Goal: Information Seeking & Learning: Find specific page/section

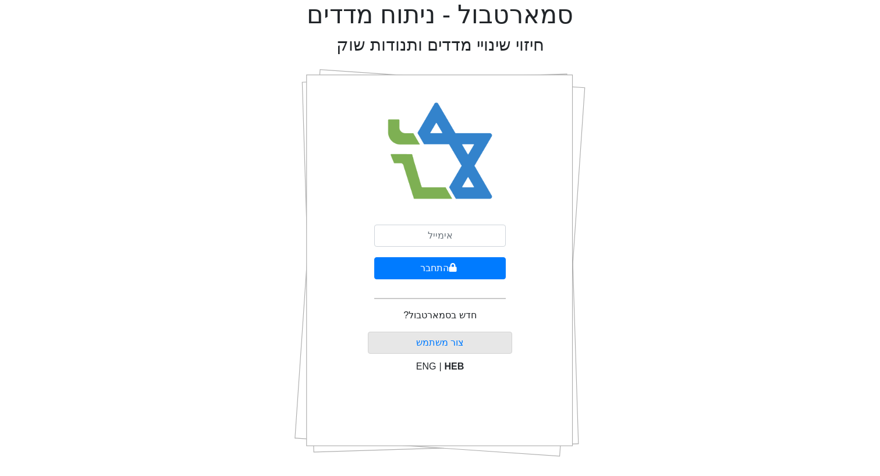
click at [423, 238] on input "email" at bounding box center [440, 236] width 132 height 22
type input "[EMAIL_ADDRESS][DOMAIN_NAME]"
click at [374, 257] on button "התחבר" at bounding box center [440, 268] width 132 height 22
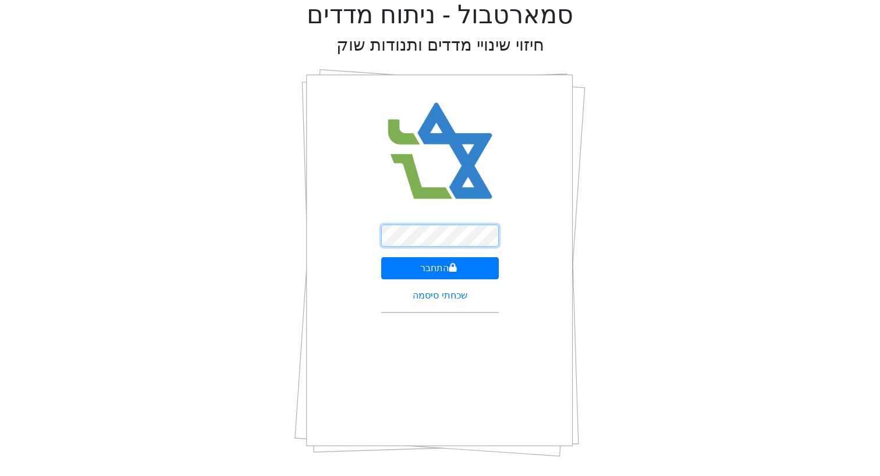
click at [381, 257] on button "התחבר" at bounding box center [440, 268] width 118 height 22
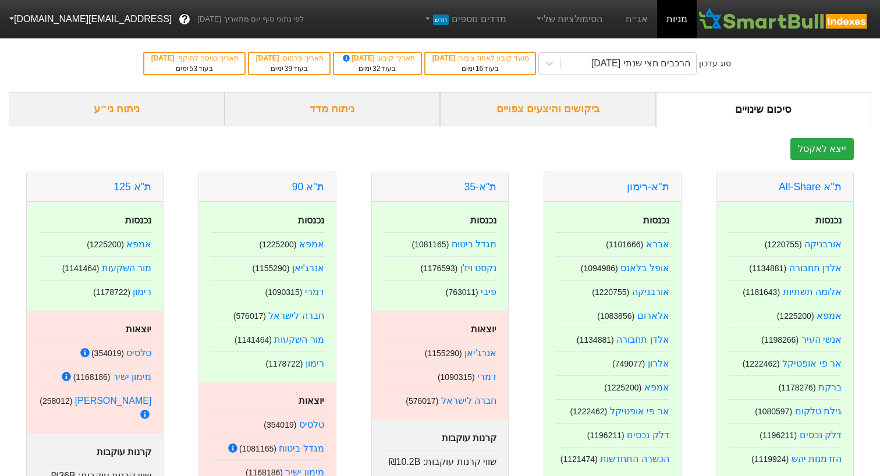
click at [545, 109] on div "ביקושים והיצעים צפויים" at bounding box center [548, 109] width 216 height 34
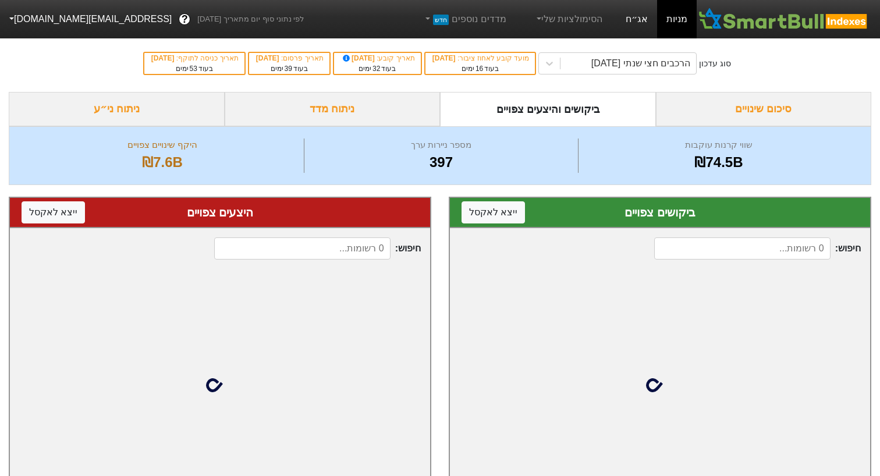
click at [641, 31] on link "אג״ח" at bounding box center [636, 19] width 41 height 38
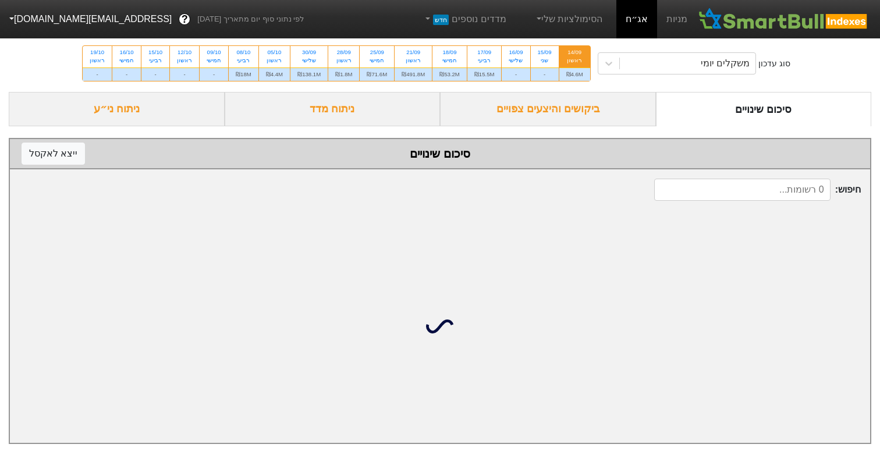
click at [557, 116] on div "ביקושים והיצעים צפויים" at bounding box center [548, 109] width 216 height 34
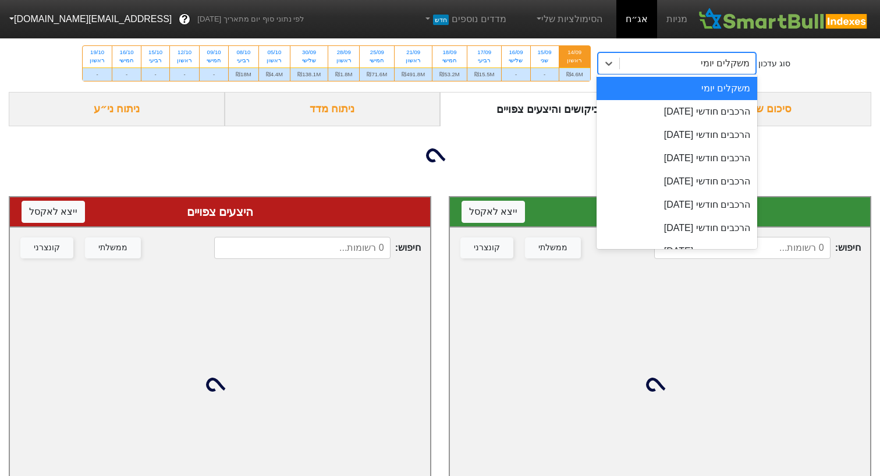
click at [689, 56] on div "משקלים יומי" at bounding box center [688, 63] width 136 height 21
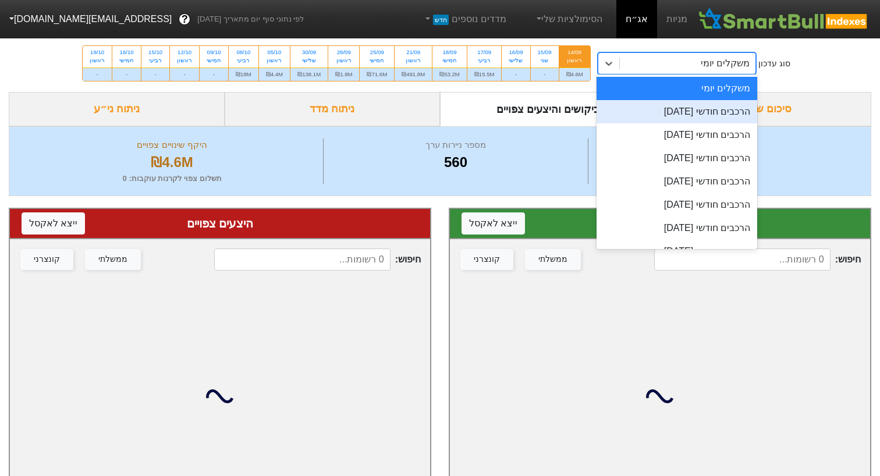
click at [651, 114] on div "הרכבים חודשי [DATE]" at bounding box center [677, 111] width 161 height 23
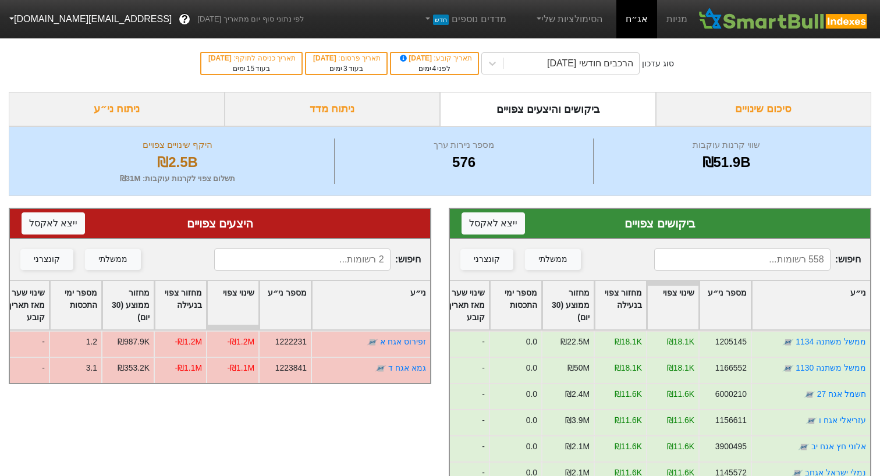
click at [335, 247] on div "חיפוש : ממשלתי קונצרני" at bounding box center [220, 259] width 420 height 41
click at [335, 257] on input at bounding box center [302, 260] width 176 height 22
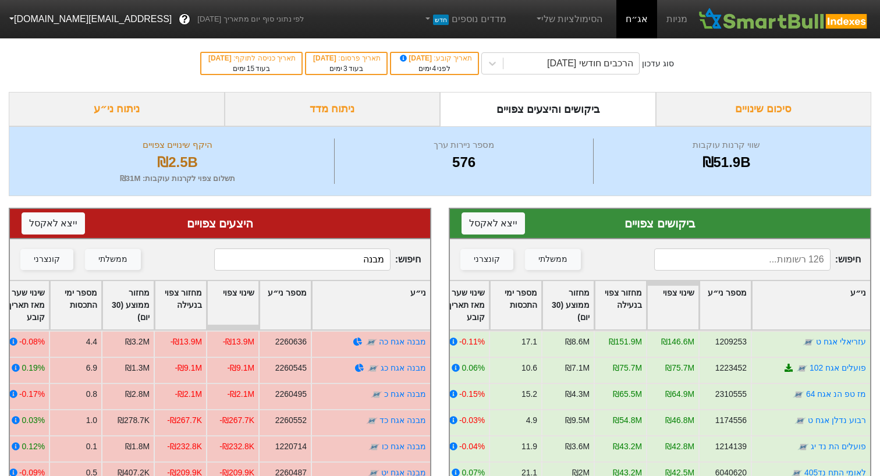
type input "מבנה"
